Goal: Task Accomplishment & Management: Manage account settings

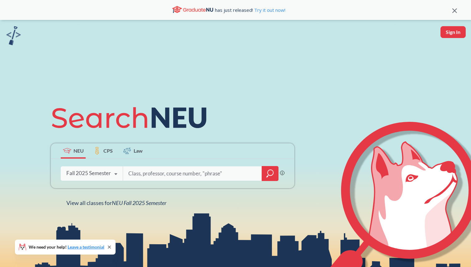
click at [106, 172] on div "Fall 2025 Semester" at bounding box center [88, 173] width 45 height 7
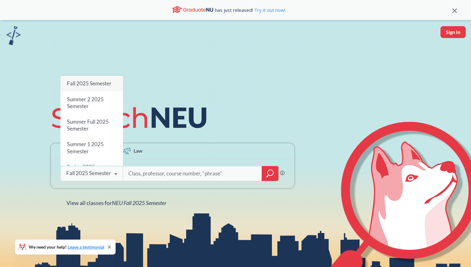
click at [87, 84] on span "Fall 2025 Semester" at bounding box center [89, 83] width 45 height 7
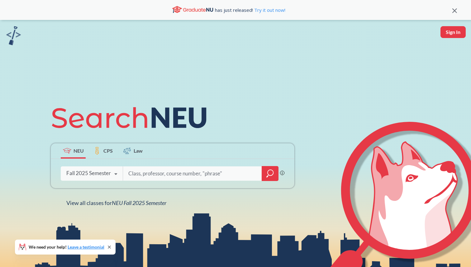
click at [145, 179] on input "search" at bounding box center [193, 173] width 130 height 13
type input "CS 3200"
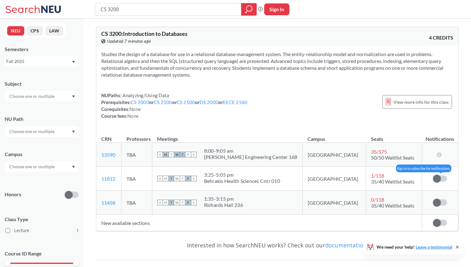
click at [439, 180] on span at bounding box center [437, 179] width 8 height 8
click at [433, 175] on input "checkbox" at bounding box center [433, 175] width 0 height 0
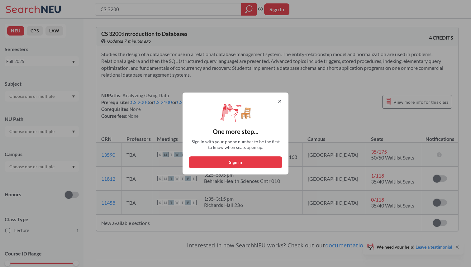
click at [240, 162] on button "Sign in" at bounding box center [236, 162] width 94 height 12
select select "US"
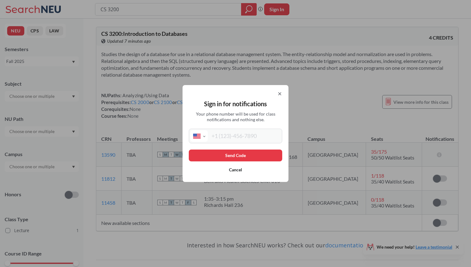
click at [231, 138] on input "tel" at bounding box center [244, 136] width 73 height 12
type input "[PHONE_NUMBER]"
click at [234, 152] on button "Send Code" at bounding box center [236, 156] width 94 height 12
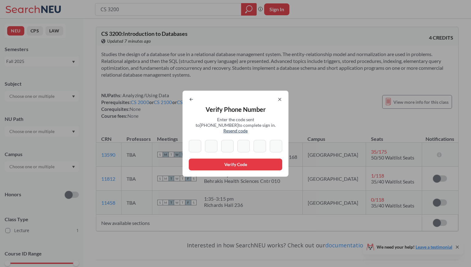
type input "5"
type input "8"
type input "7"
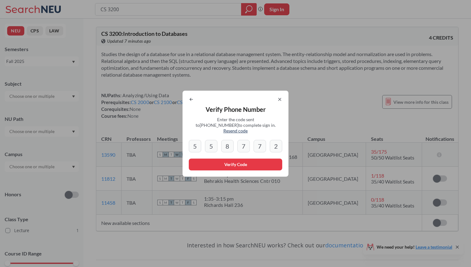
type input "2"
click at [222, 166] on button "Verify Code" at bounding box center [236, 165] width 94 height 12
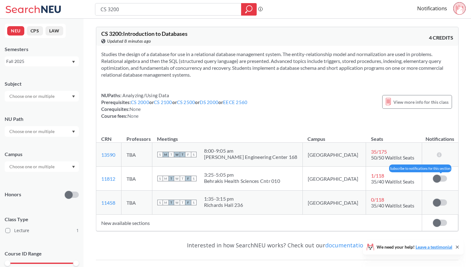
click at [437, 175] on span at bounding box center [437, 179] width 8 height 8
click at [433, 175] on input "checkbox" at bounding box center [433, 175] width 0 height 0
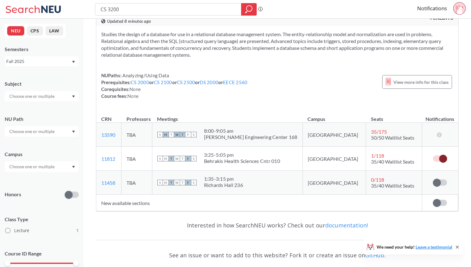
scroll to position [65, 0]
